Goal: Information Seeking & Learning: Learn about a topic

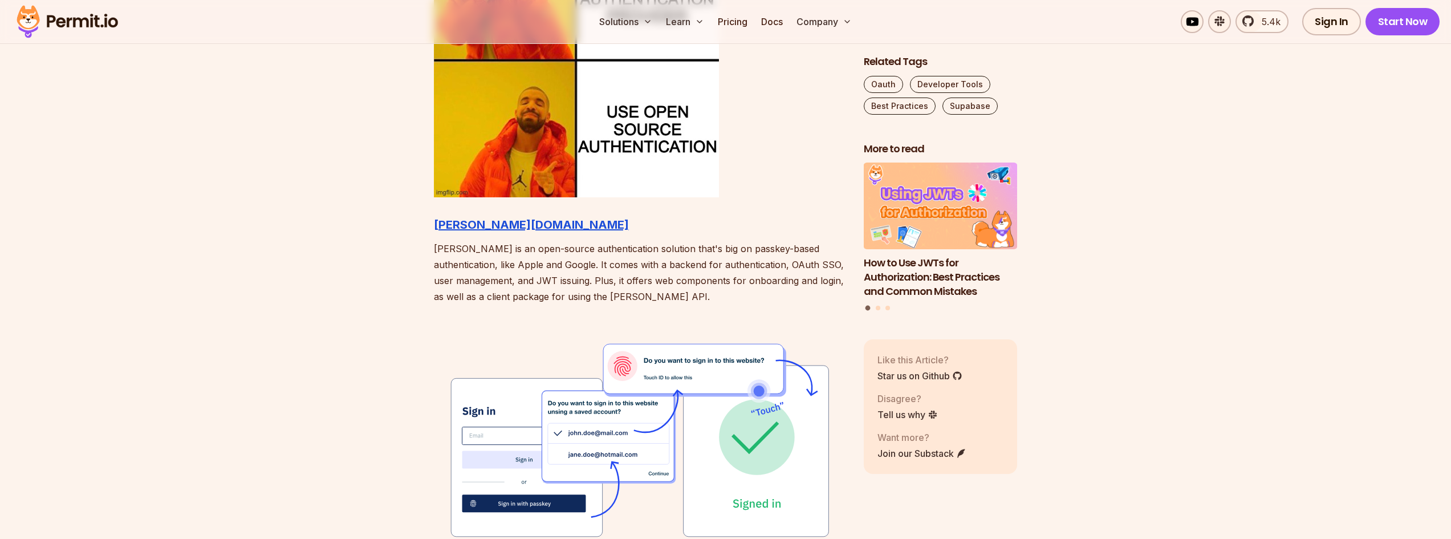
scroll to position [1255, 0]
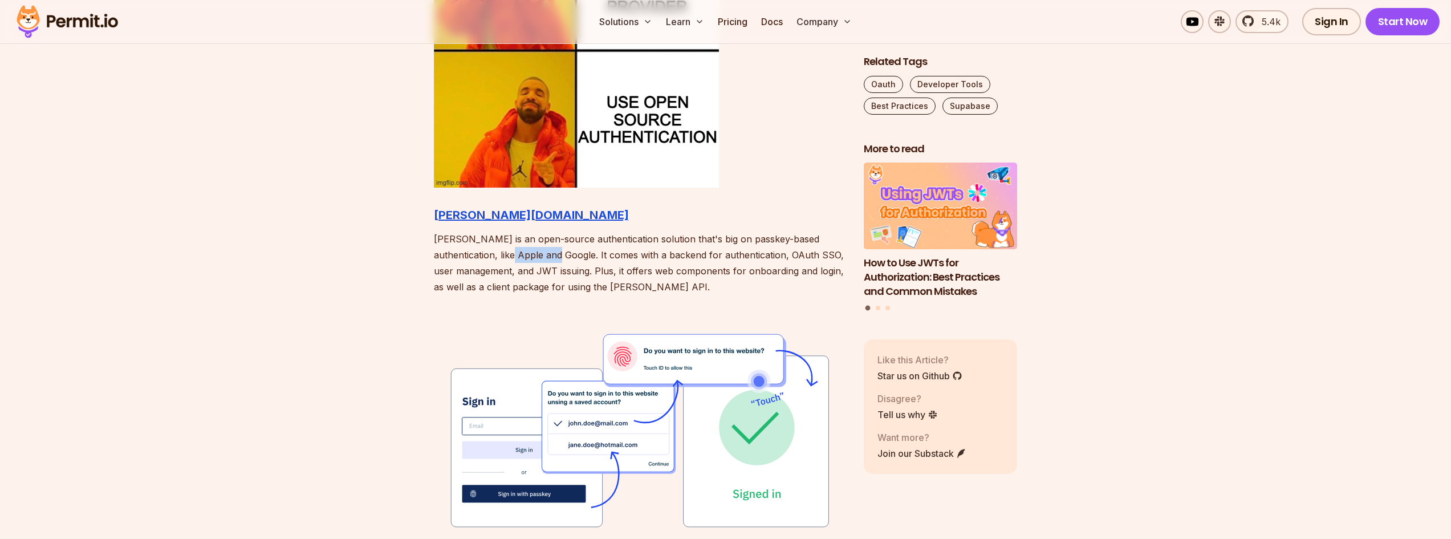
drag, startPoint x: 531, startPoint y: 254, endPoint x: 485, endPoint y: 253, distance: 46.2
click at [485, 253] on p "[PERSON_NAME] is an open-source authentication solution that's big on passkey-b…" at bounding box center [640, 263] width 412 height 64
click at [493, 278] on p "[PERSON_NAME] is an open-source authentication solution that's big on passkey-b…" at bounding box center [640, 263] width 412 height 64
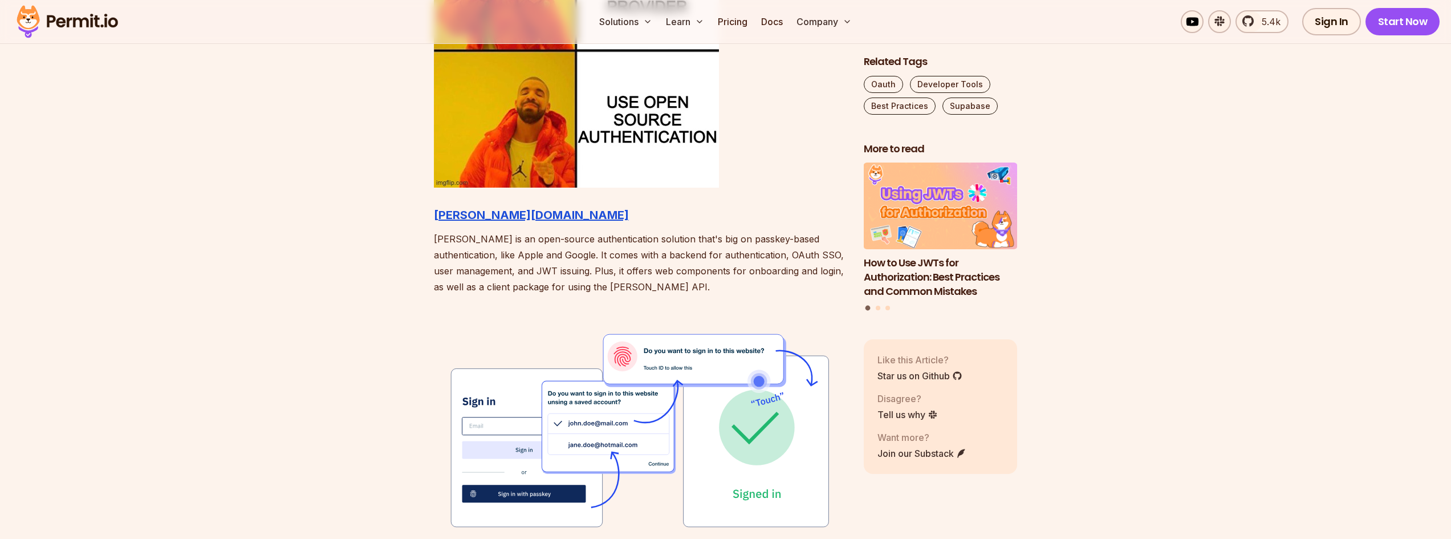
click at [561, 266] on p "[PERSON_NAME] is an open-source authentication solution that's big on passkey-b…" at bounding box center [640, 263] width 412 height 64
click at [490, 283] on p "[PERSON_NAME] is an open-source authentication solution that's big on passkey-b…" at bounding box center [640, 263] width 412 height 64
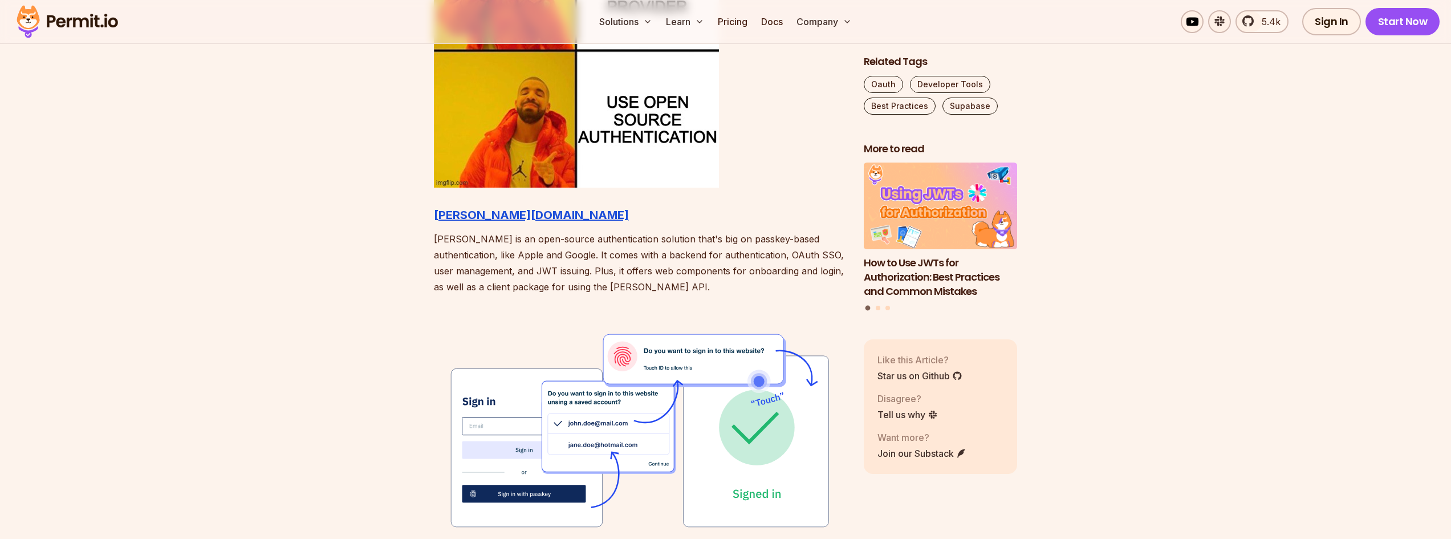
click at [490, 283] on p "[PERSON_NAME] is an open-source authentication solution that's big on passkey-b…" at bounding box center [640, 263] width 412 height 64
drag, startPoint x: 445, startPoint y: 286, endPoint x: 541, endPoint y: 287, distance: 95.8
click at [528, 289] on p "[PERSON_NAME] is an open-source authentication solution that's big on passkey-b…" at bounding box center [640, 263] width 412 height 64
click at [541, 286] on p "[PERSON_NAME] is an open-source authentication solution that's big on passkey-b…" at bounding box center [640, 263] width 412 height 64
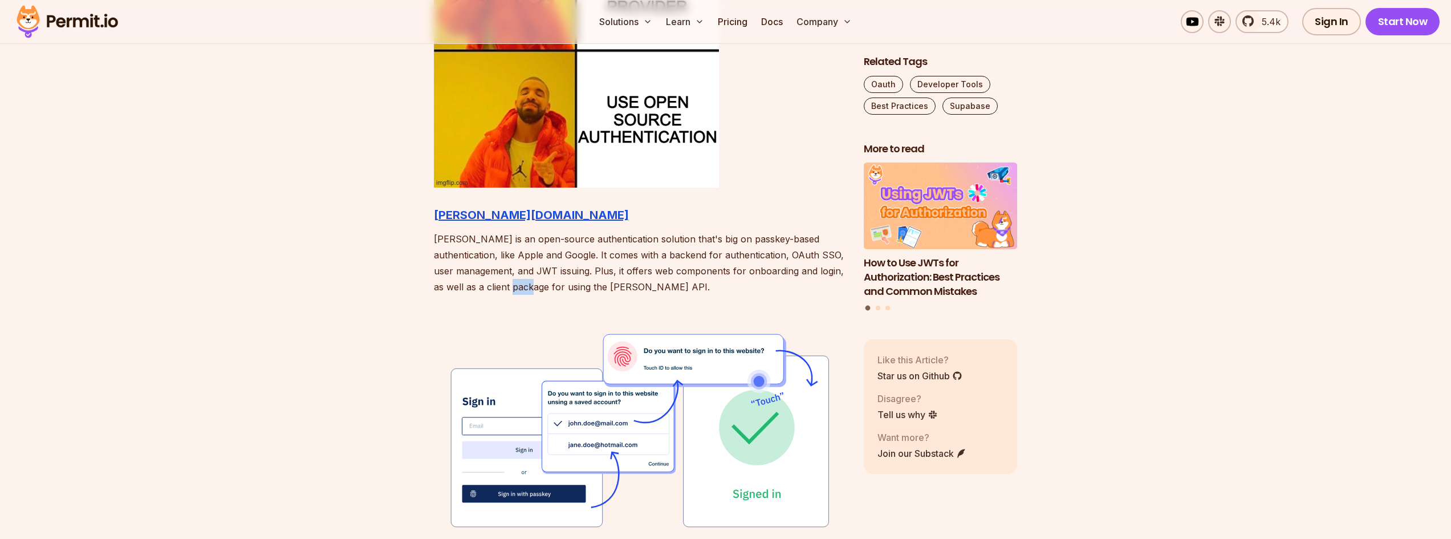
click at [541, 286] on p "[PERSON_NAME] is an open-source authentication solution that's big on passkey-b…" at bounding box center [640, 263] width 412 height 64
click at [468, 283] on p "[PERSON_NAME] is an open-source authentication solution that's big on passkey-b…" at bounding box center [640, 263] width 412 height 64
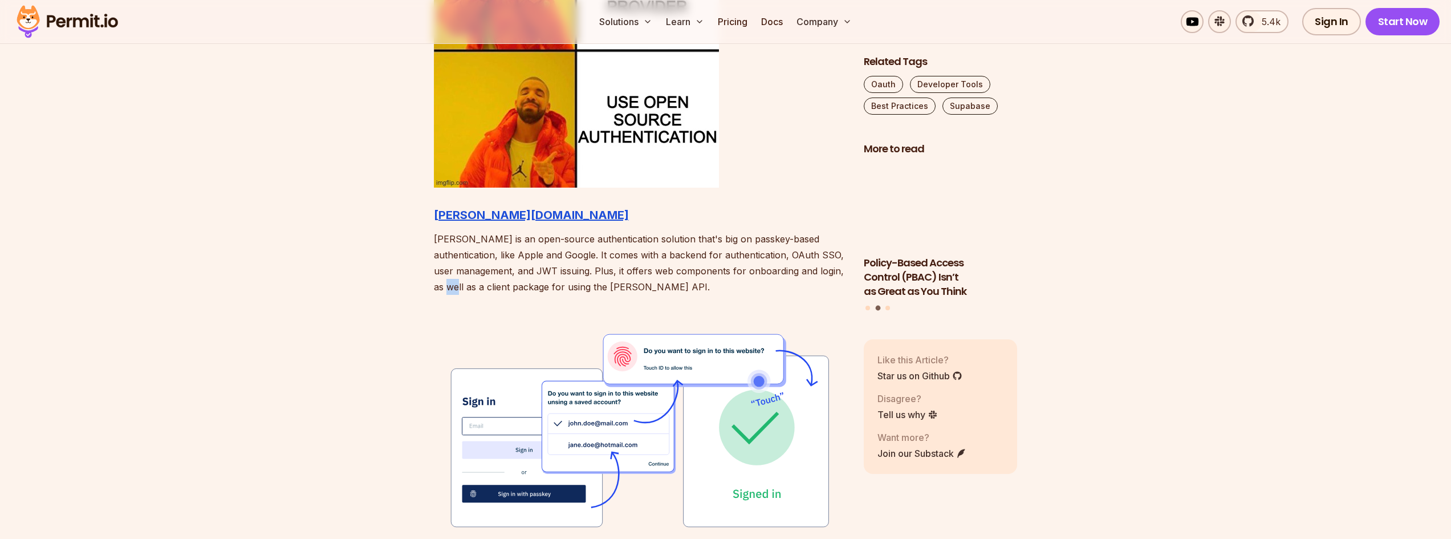
click at [468, 283] on p "[PERSON_NAME] is an open-source authentication solution that's big on passkey-b…" at bounding box center [640, 263] width 412 height 64
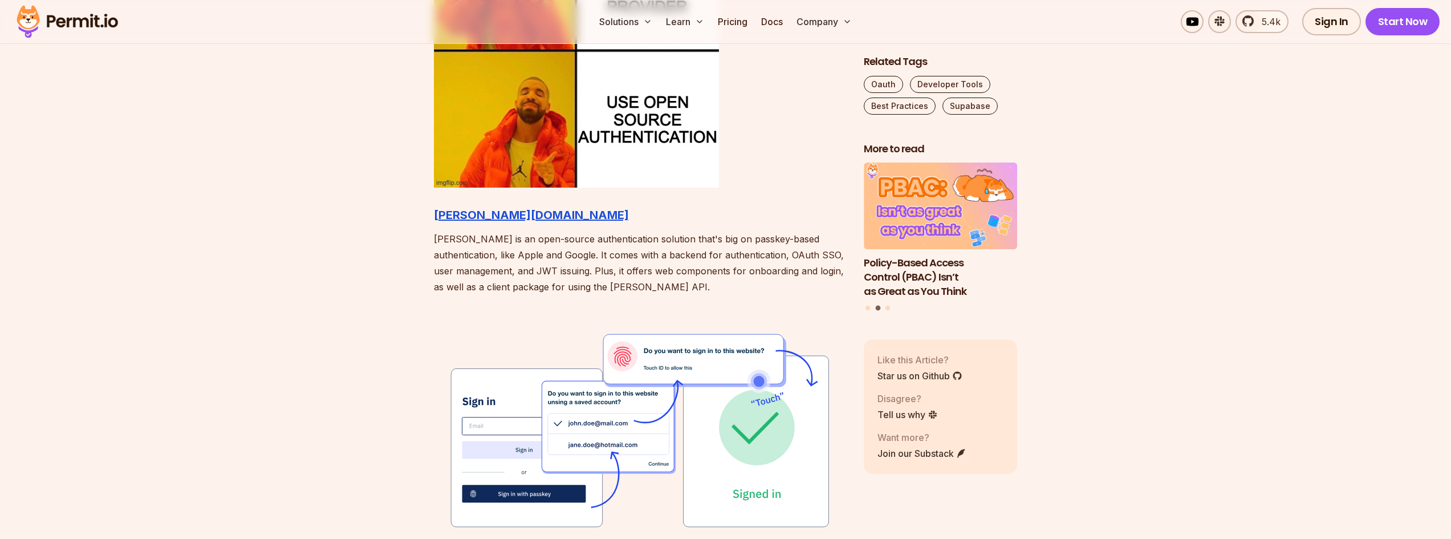
click at [469, 283] on p "[PERSON_NAME] is an open-source authentication solution that's big on passkey-b…" at bounding box center [640, 263] width 412 height 64
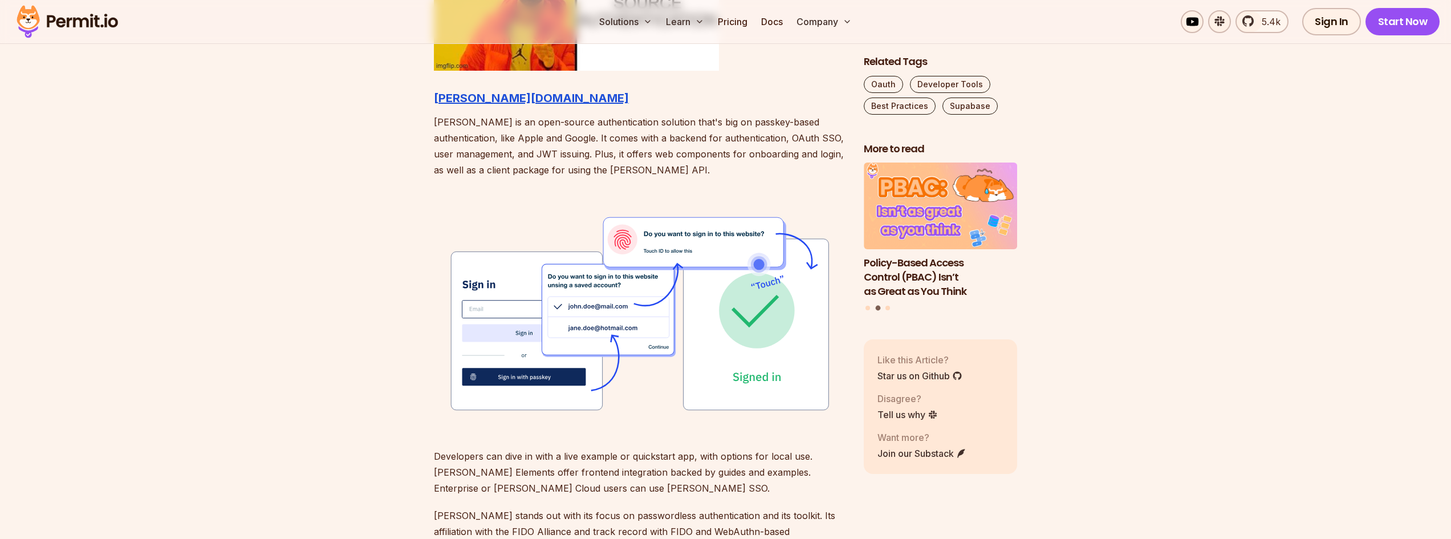
scroll to position [1312, 0]
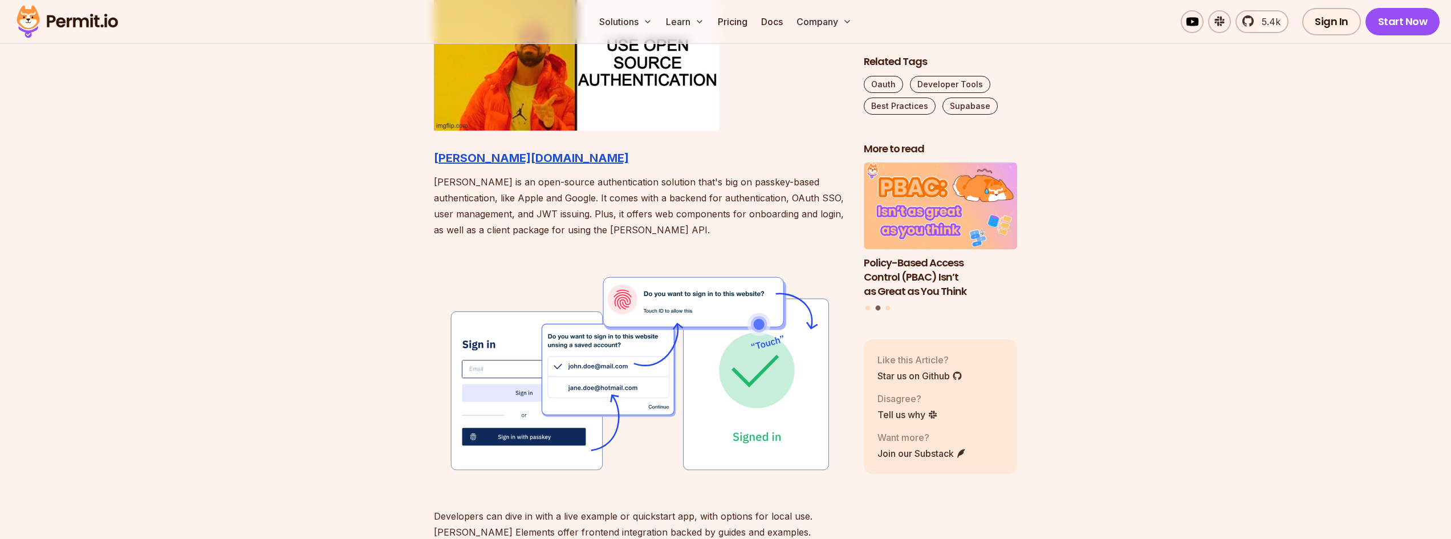
click at [595, 200] on p "[PERSON_NAME] is an open-source authentication solution that's big on passkey-b…" at bounding box center [640, 206] width 412 height 64
click at [533, 219] on p "[PERSON_NAME] is an open-source authentication solution that's big on passkey-b…" at bounding box center [640, 206] width 412 height 64
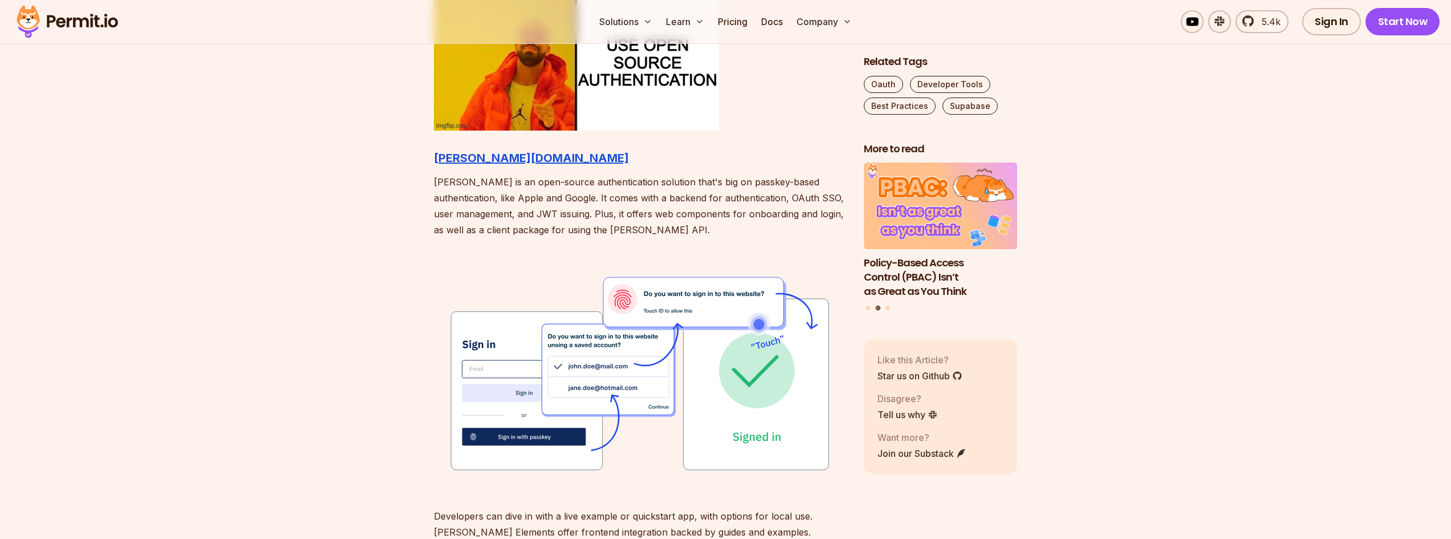
click at [533, 219] on p "[PERSON_NAME] is an open-source authentication solution that's big on passkey-b…" at bounding box center [640, 206] width 412 height 64
click at [532, 222] on p "[PERSON_NAME] is an open-source authentication solution that's big on passkey-b…" at bounding box center [640, 206] width 412 height 64
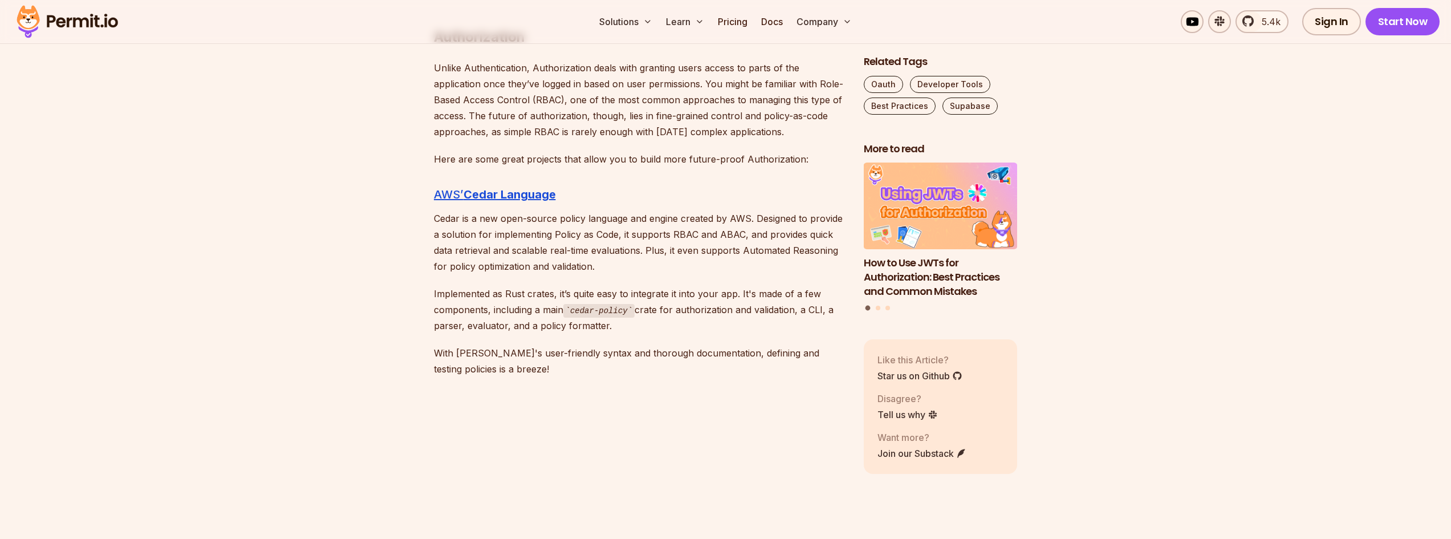
scroll to position [2509, 0]
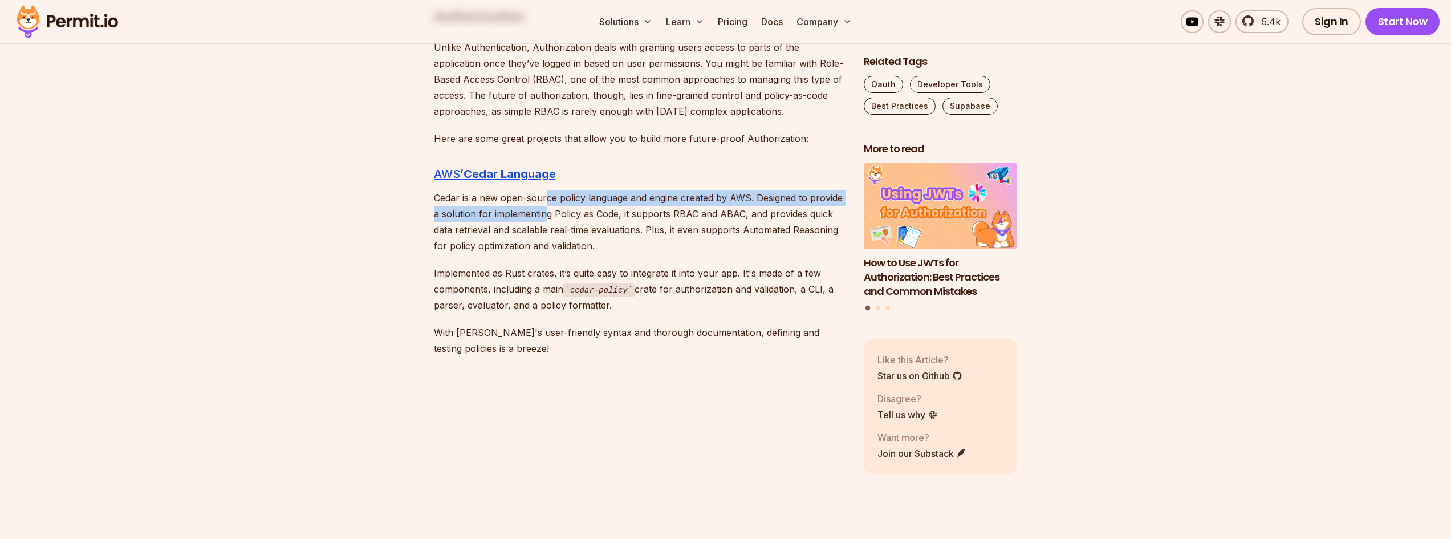
click at [544, 219] on p "Cedar is a new open-source policy language and engine created by AWS. Designed …" at bounding box center [640, 222] width 412 height 64
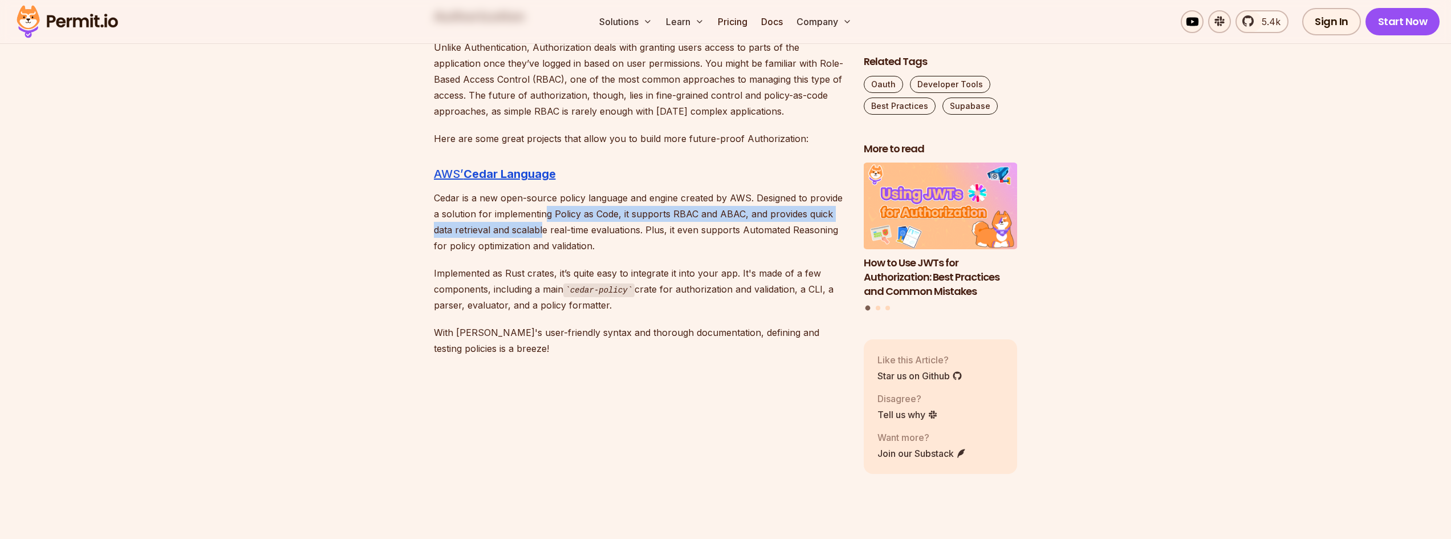
click at [543, 209] on p "Cedar is a new open-source policy language and engine created by AWS. Designed …" at bounding box center [640, 222] width 412 height 64
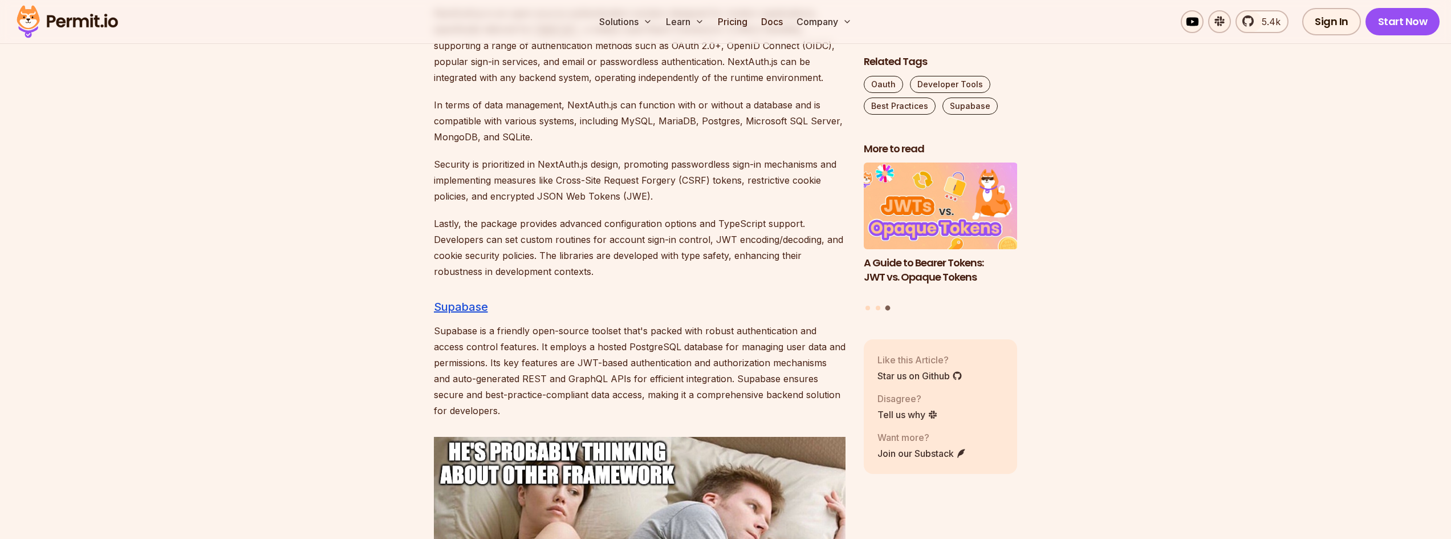
scroll to position [4277, 0]
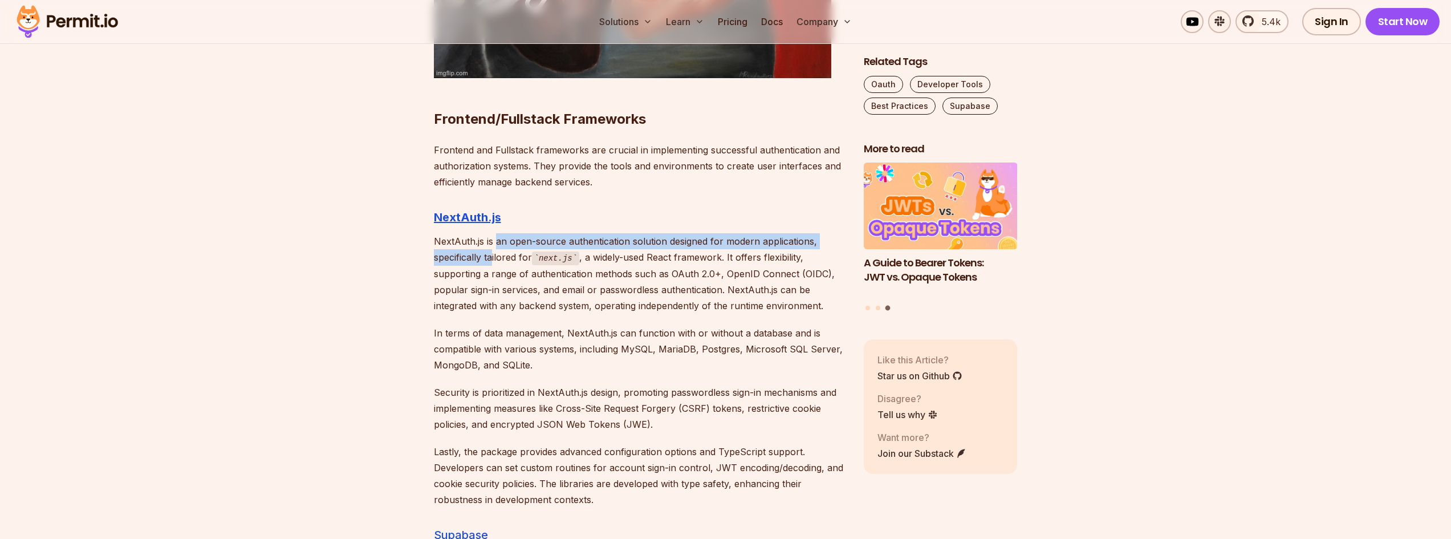
click at [496, 233] on p "NextAuth.js is an open-source authentication solution designed for modern appli…" at bounding box center [640, 273] width 412 height 80
click at [500, 233] on p "NextAuth.js is an open-source authentication solution designed for modern appli…" at bounding box center [640, 273] width 412 height 80
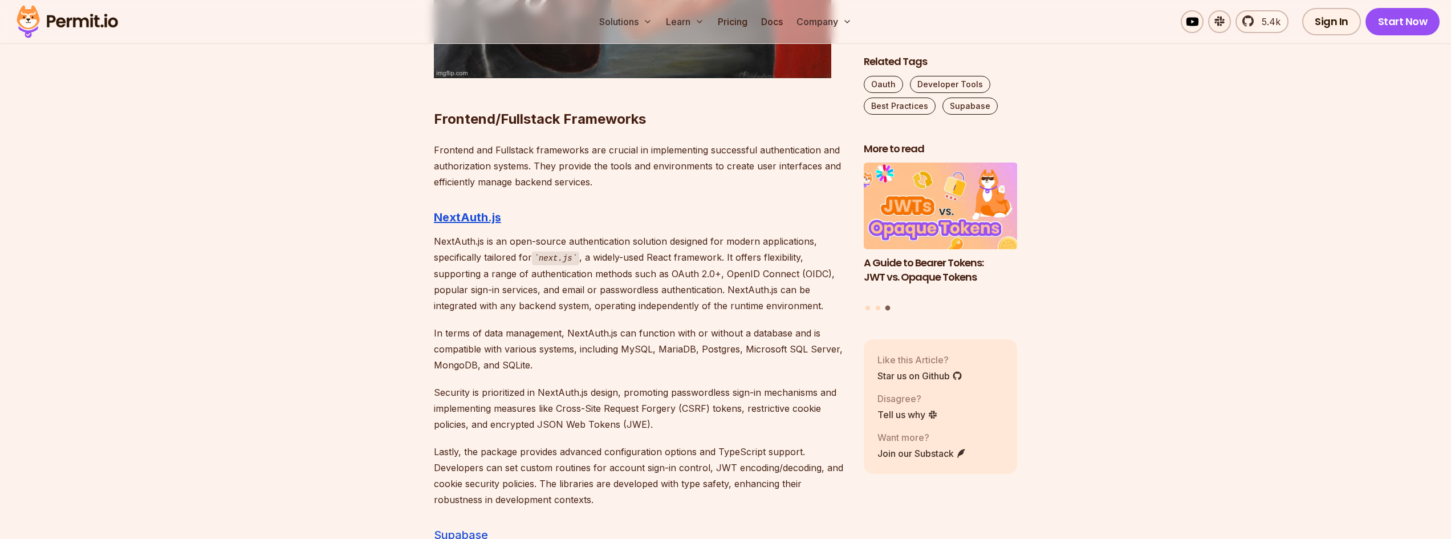
drag, startPoint x: 621, startPoint y: 279, endPoint x: 623, endPoint y: 225, distance: 53.7
click at [623, 236] on p "NextAuth.js is an open-source authentication solution designed for modern appli…" at bounding box center [640, 273] width 412 height 80
click at [614, 270] on p "NextAuth.js is an open-source authentication solution designed for modern appli…" at bounding box center [640, 273] width 412 height 80
drag, startPoint x: 617, startPoint y: 257, endPoint x: 614, endPoint y: 277, distance: 19.5
click at [614, 277] on p "NextAuth.js is an open-source authentication solution designed for modern appli…" at bounding box center [640, 273] width 412 height 80
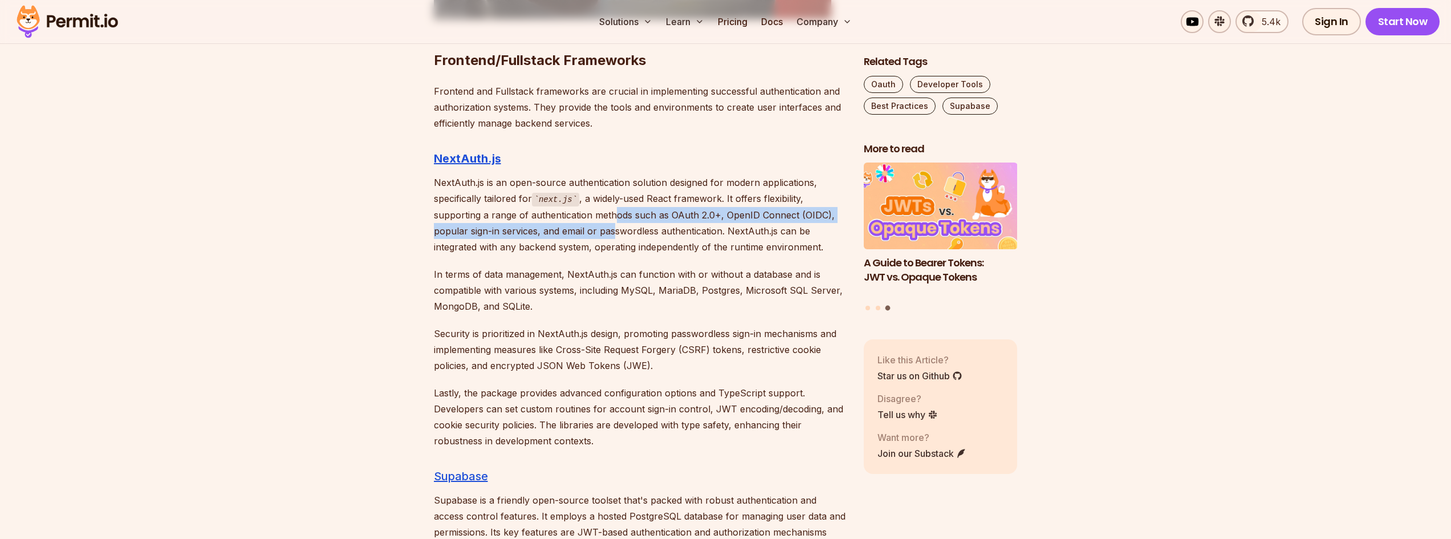
scroll to position [4392, 0]
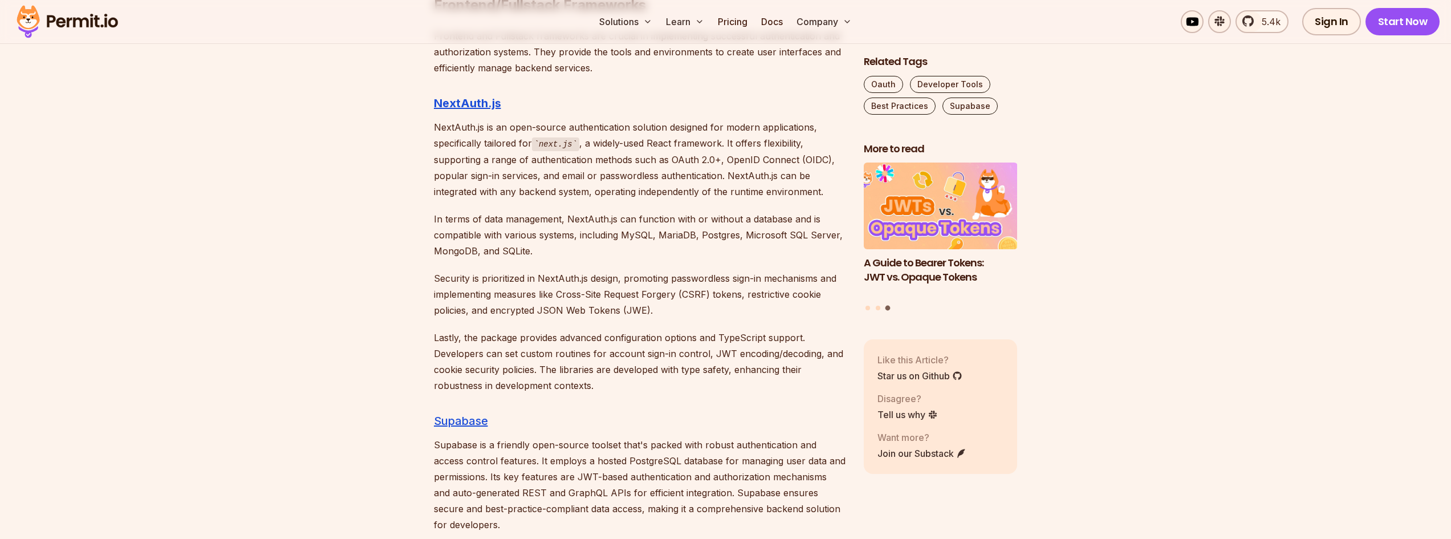
click at [490, 211] on p "In terms of data management, NextAuth.js can function with or without a databas…" at bounding box center [640, 235] width 412 height 48
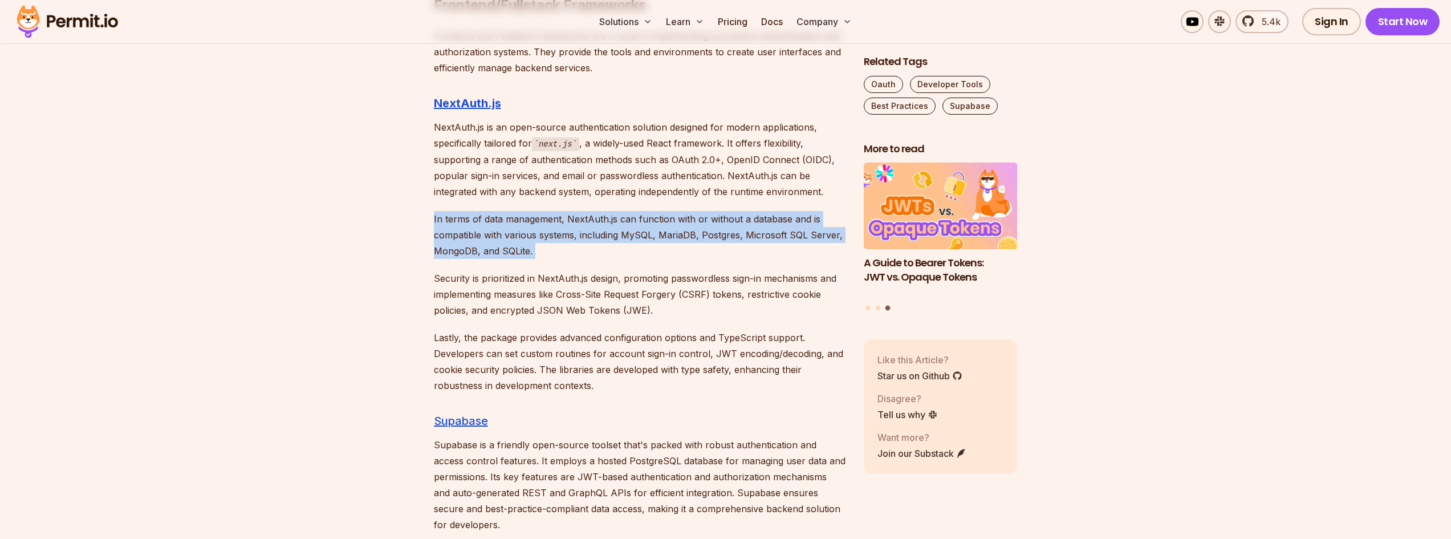
click at [490, 211] on p "In terms of data management, NextAuth.js can function with or without a databas…" at bounding box center [640, 235] width 412 height 48
click at [498, 241] on p "In terms of data management, NextAuth.js can function with or without a databas…" at bounding box center [640, 235] width 412 height 48
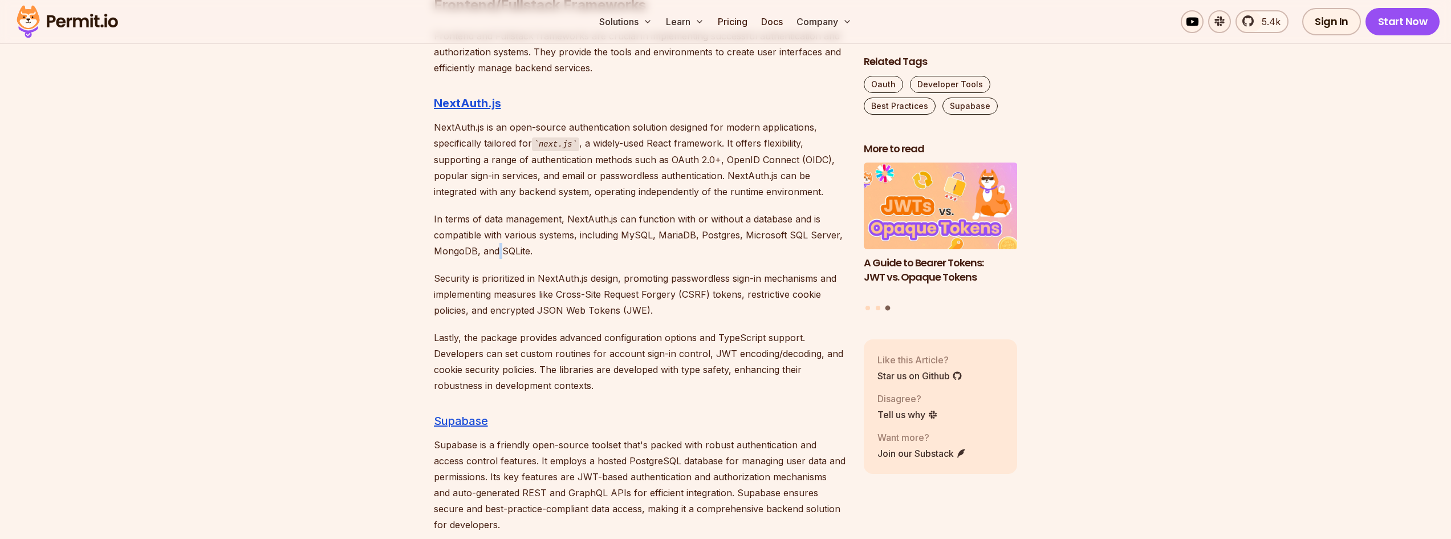
click at [498, 241] on p "In terms of data management, NextAuth.js can function with or without a databas…" at bounding box center [640, 235] width 412 height 48
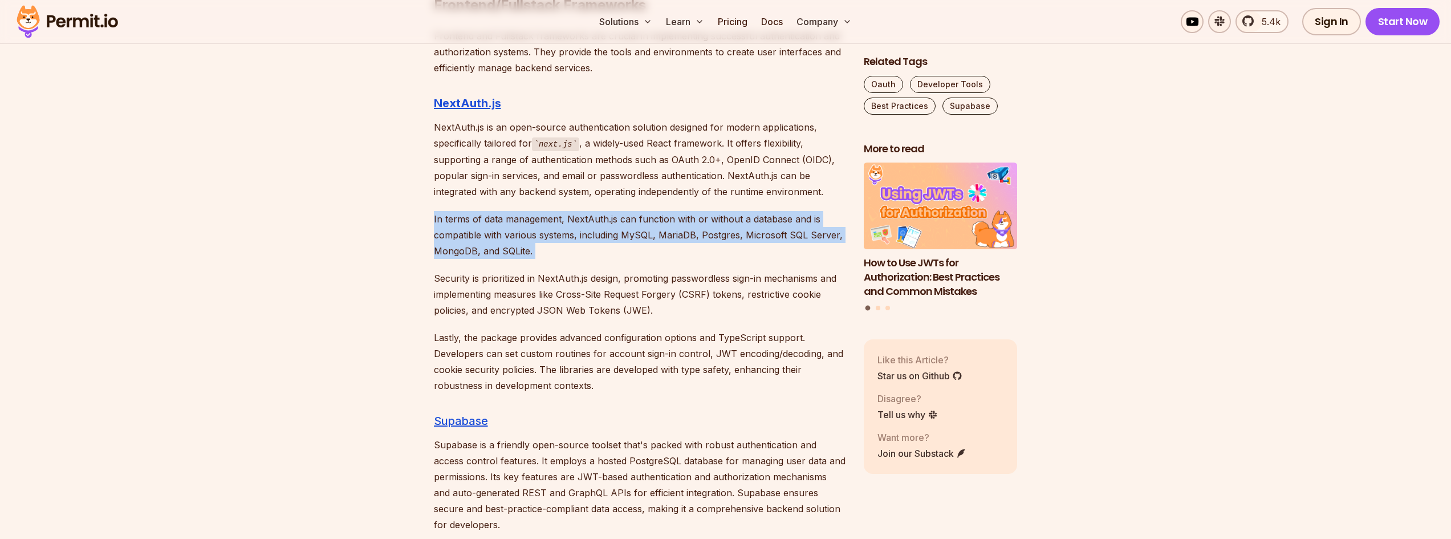
drag, startPoint x: 498, startPoint y: 241, endPoint x: 510, endPoint y: 286, distance: 46.6
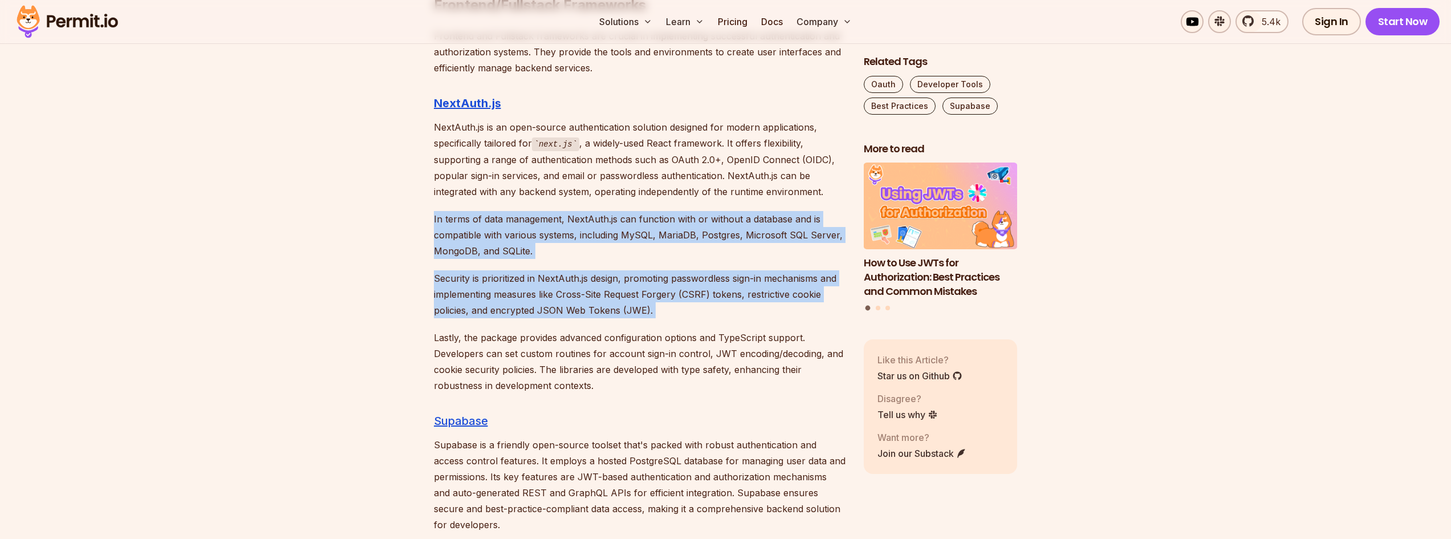
click at [510, 286] on p "Security is prioritized in NextAuth.js design, promoting passwordless sign-in m…" at bounding box center [640, 294] width 412 height 48
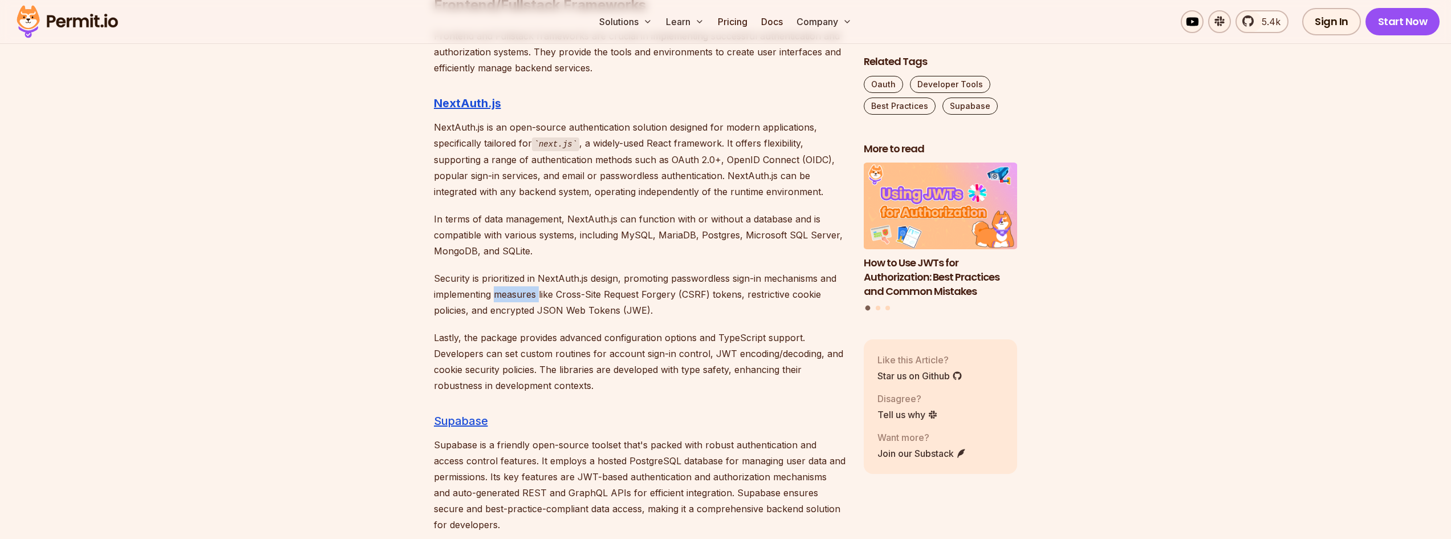
click at [510, 286] on p "Security is prioritized in NextAuth.js design, promoting passwordless sign-in m…" at bounding box center [640, 294] width 412 height 48
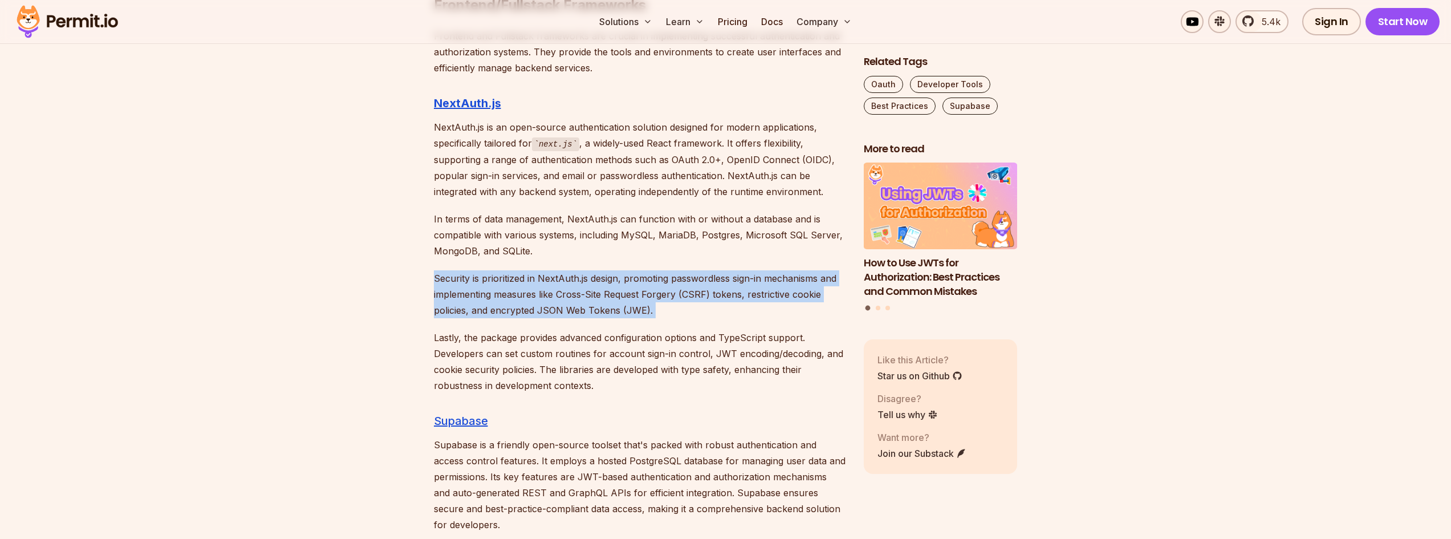
click at [510, 286] on p "Security is prioritized in NextAuth.js design, promoting passwordless sign-in m…" at bounding box center [640, 294] width 412 height 48
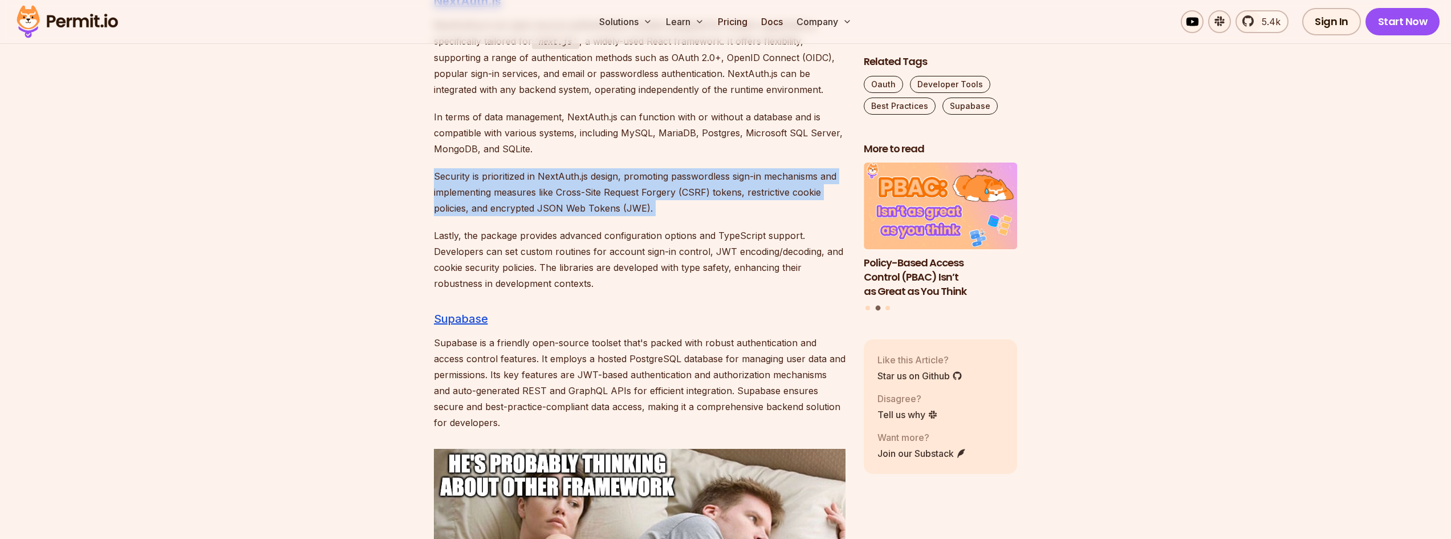
scroll to position [4506, 0]
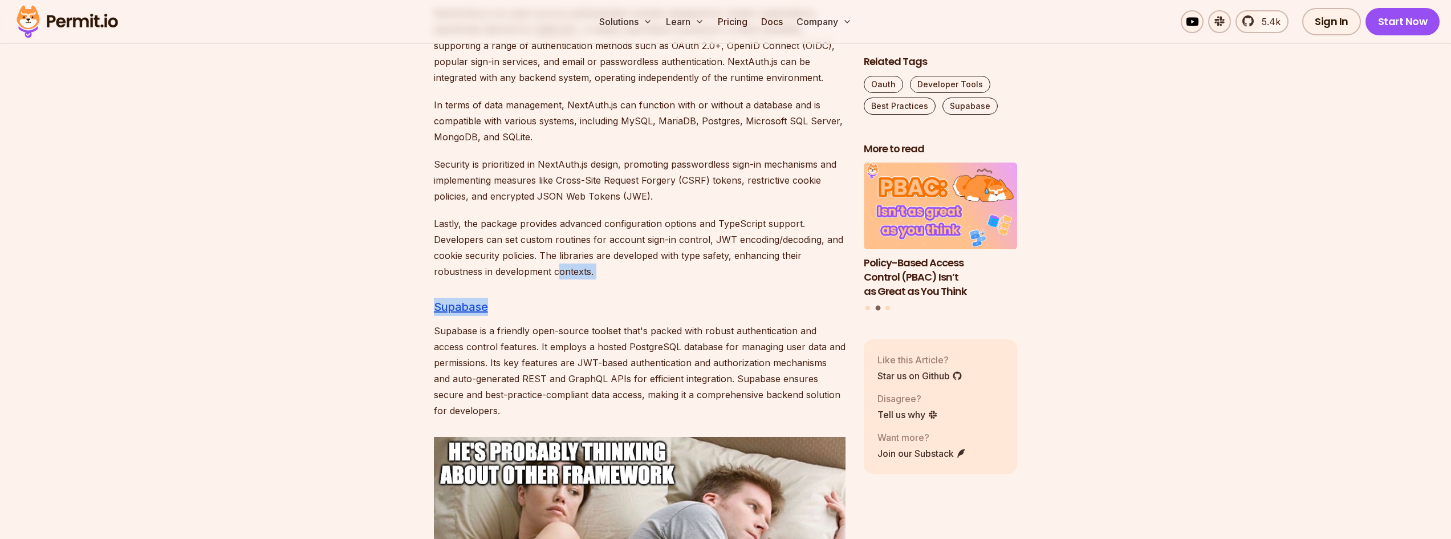
click at [561, 263] on p "Lastly, the package provides advanced configuration options and TypeScript supp…" at bounding box center [640, 248] width 412 height 64
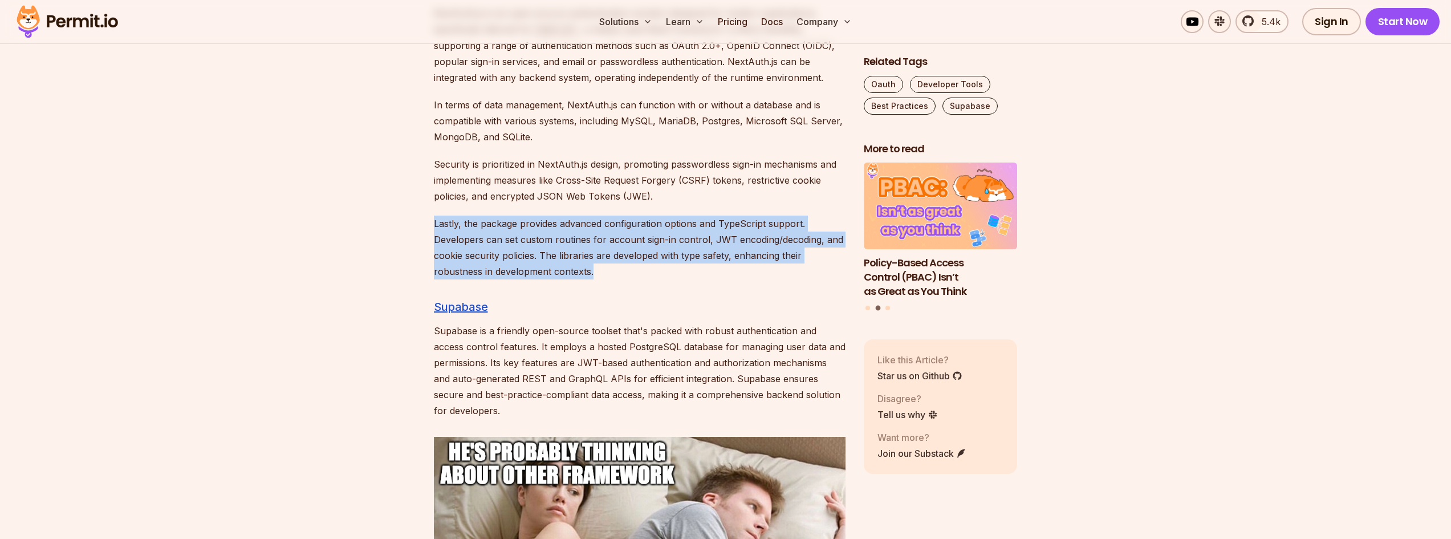
click at [561, 263] on p "Lastly, the package provides advanced configuration options and TypeScript supp…" at bounding box center [640, 248] width 412 height 64
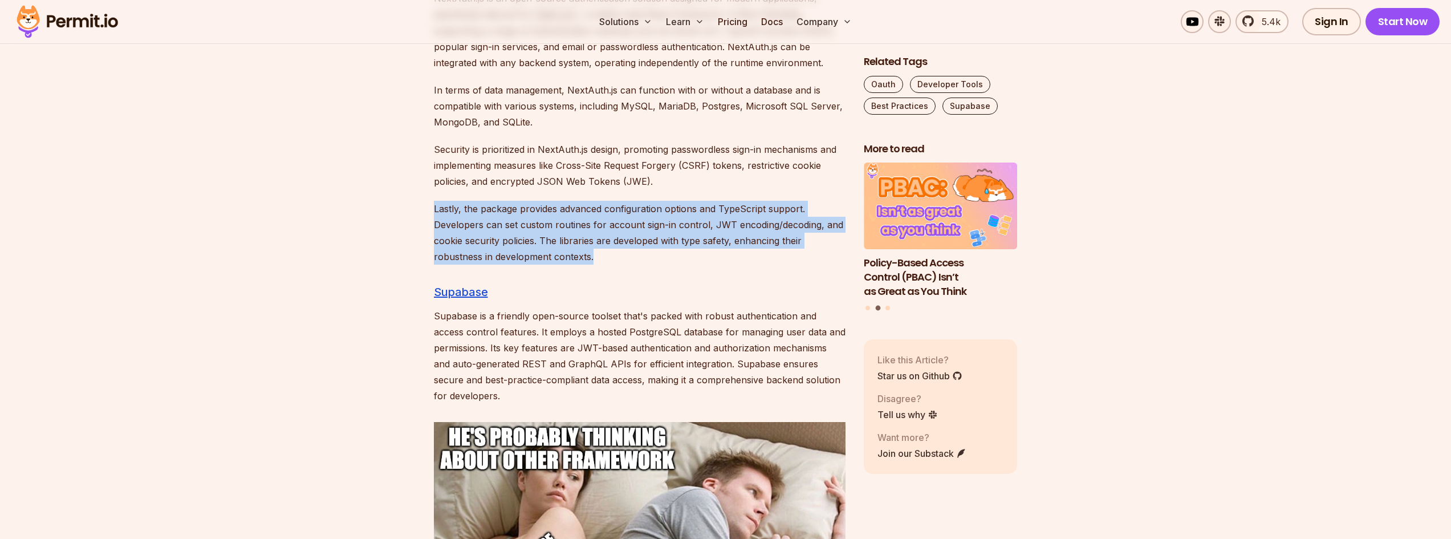
scroll to position [4677, 0]
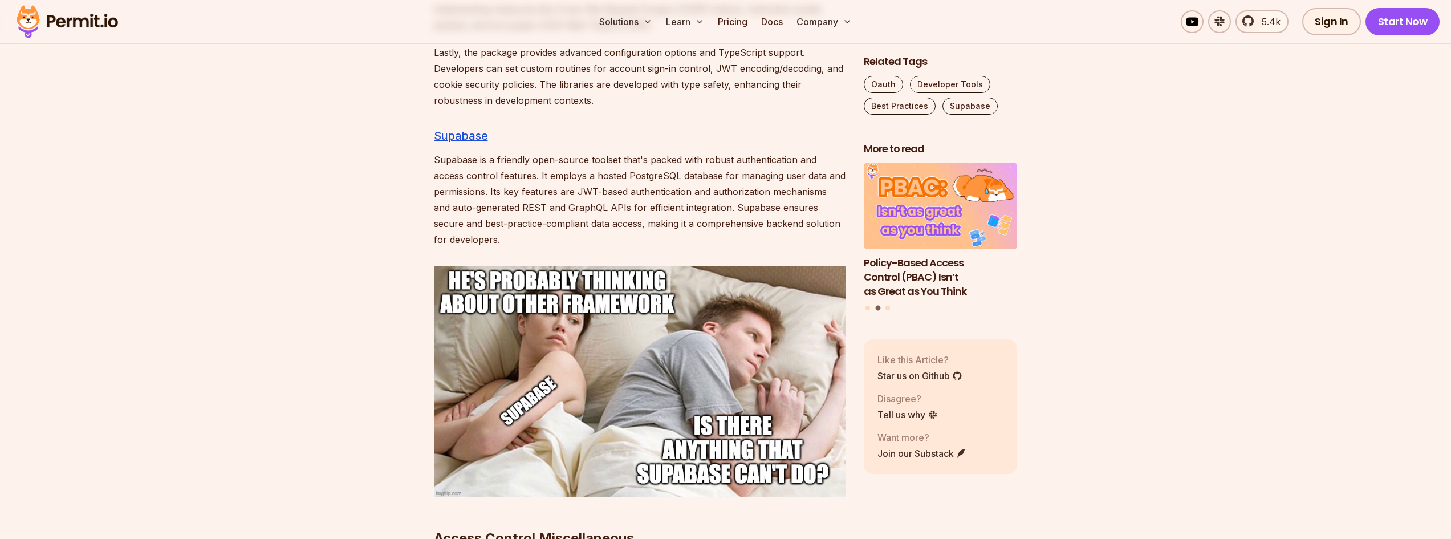
click at [530, 188] on p "Supabase is a friendly open-source toolset that's packed with robust authentica…" at bounding box center [640, 200] width 412 height 96
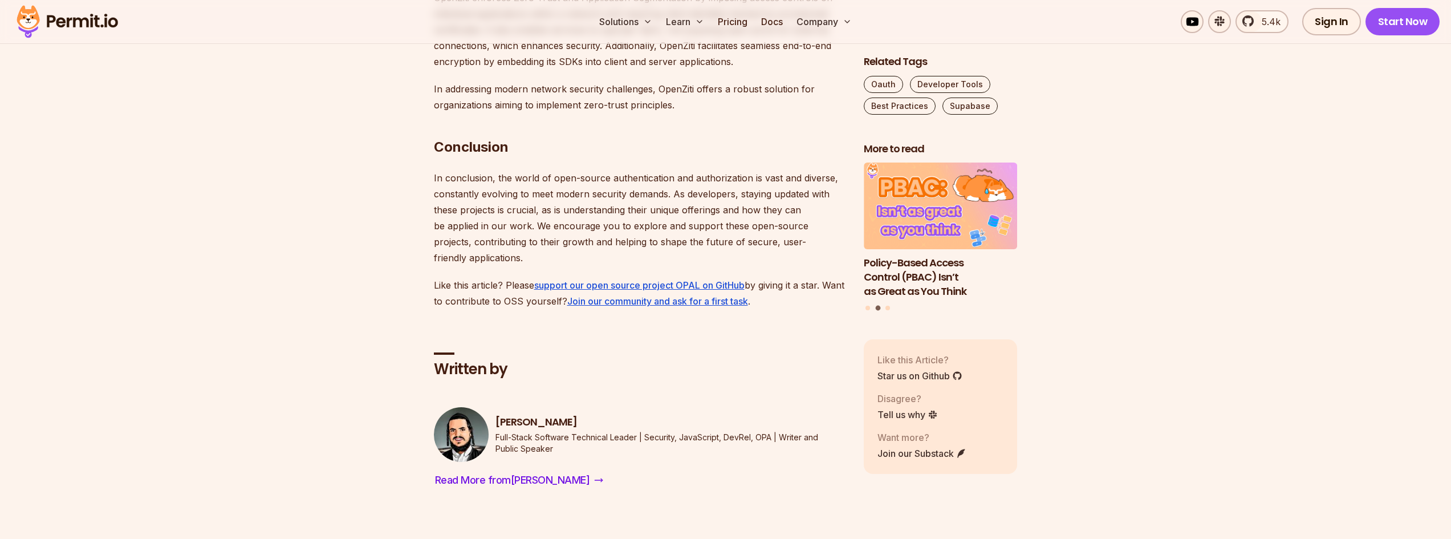
scroll to position [6673, 0]
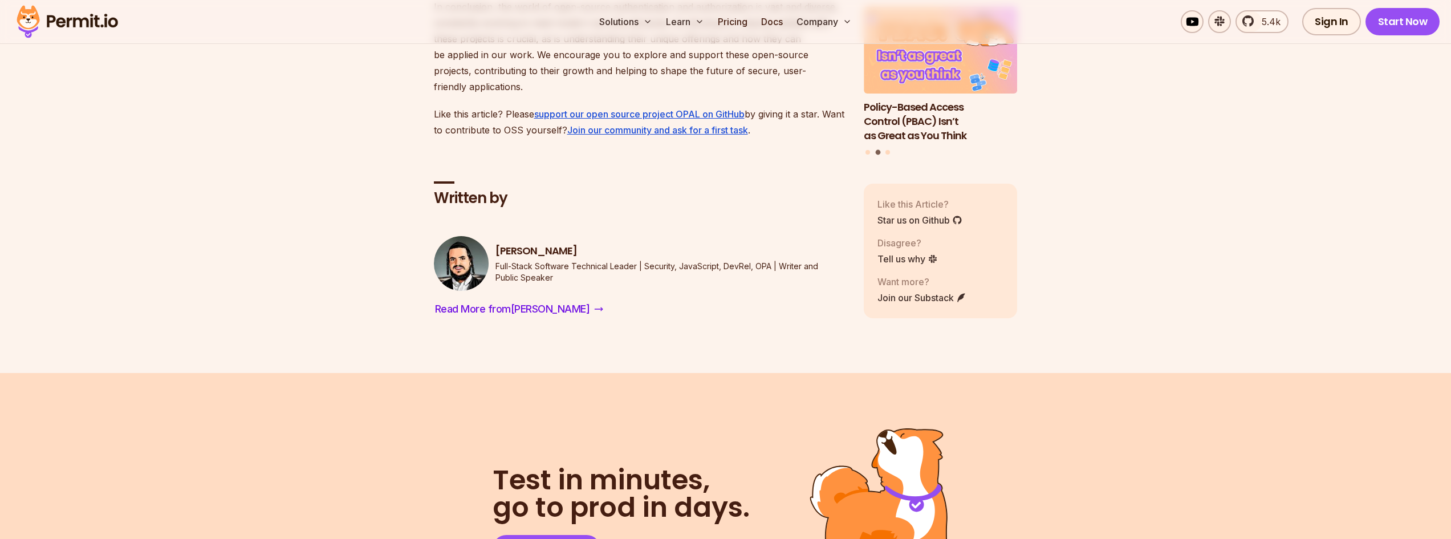
click at [522, 261] on p "Full-Stack Software Technical Leader | Security, JavaScript, DevRel, OPA | Writ…" at bounding box center [671, 272] width 350 height 23
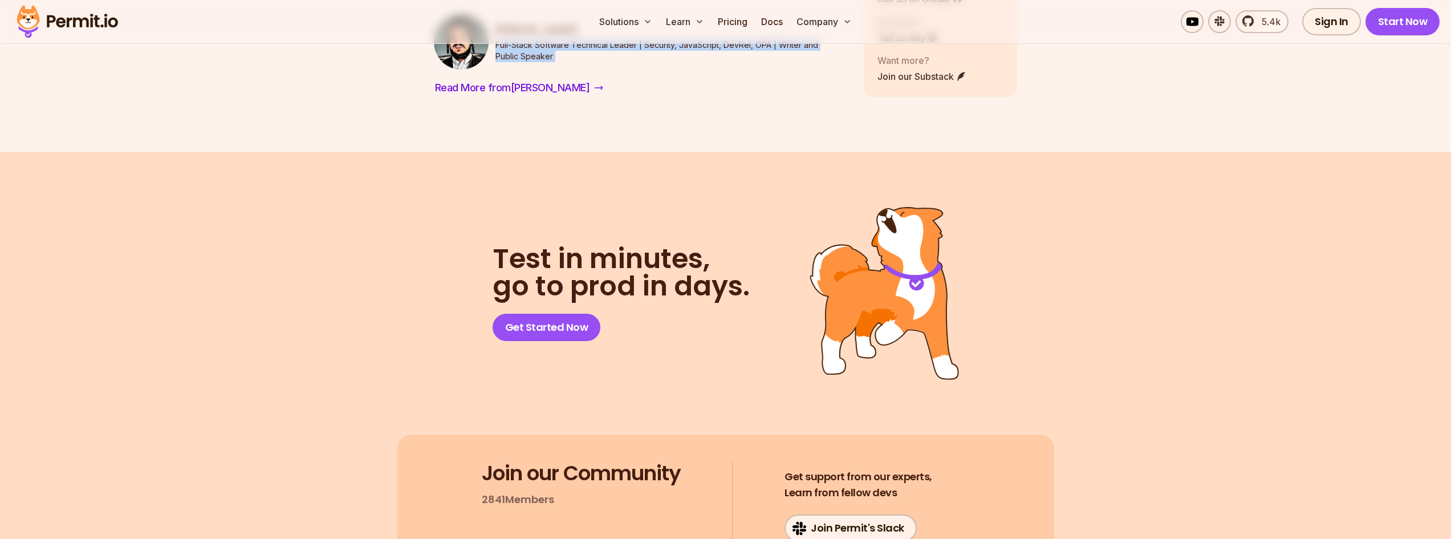
scroll to position [6901, 0]
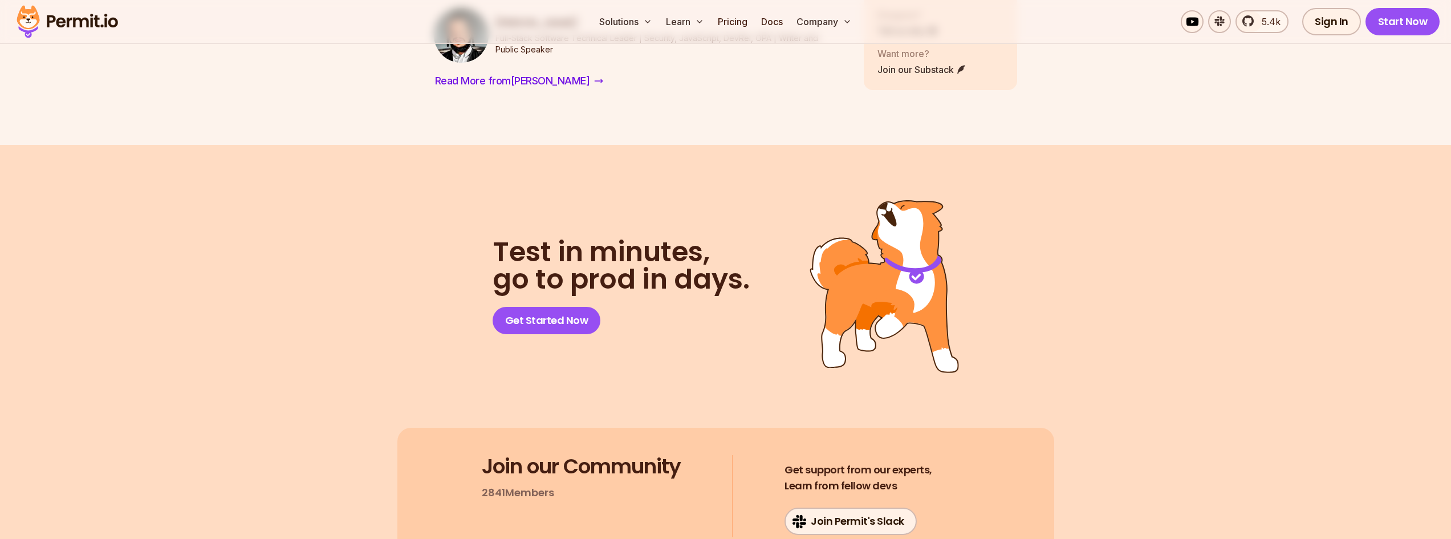
click at [619, 257] on h2 "Test in minutes, go to prod in days." at bounding box center [621, 265] width 257 height 55
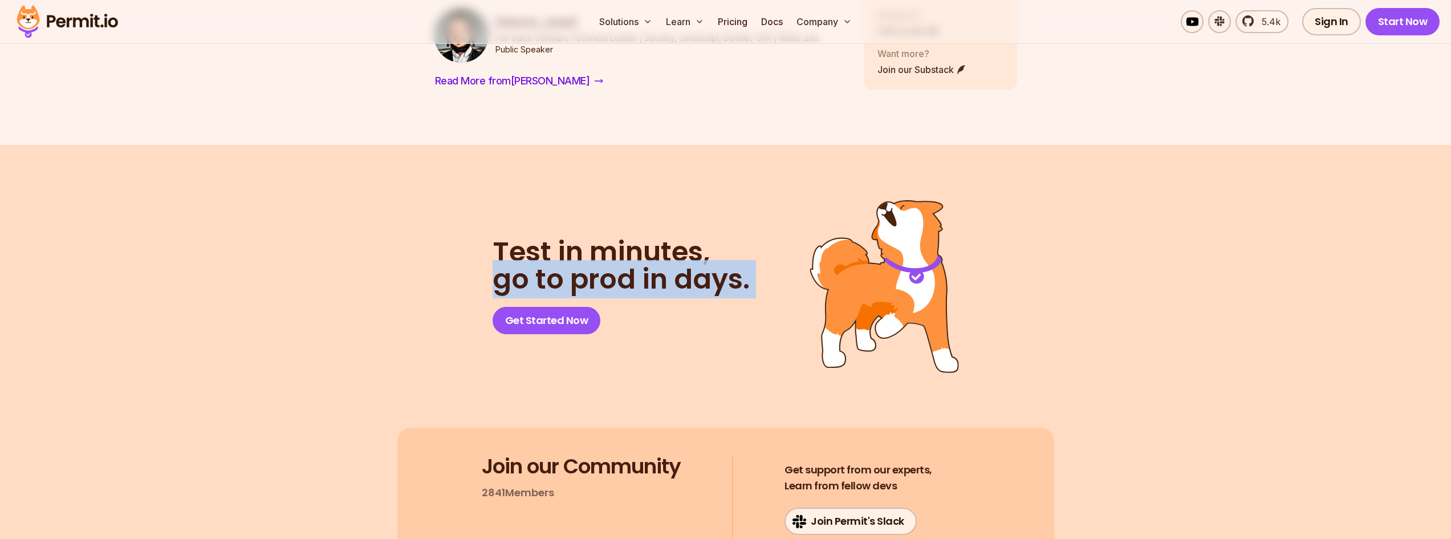
click at [619, 257] on h2 "Test in minutes, go to prod in days." at bounding box center [621, 265] width 257 height 55
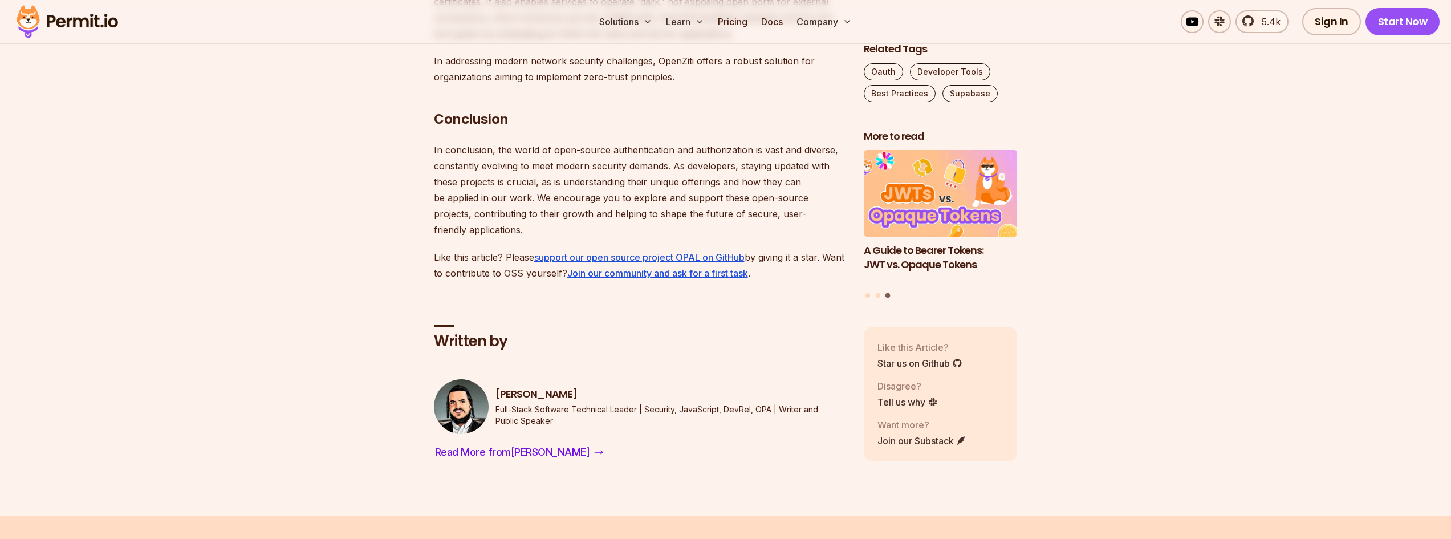
scroll to position [6445, 0]
